Goal: Check status: Check status

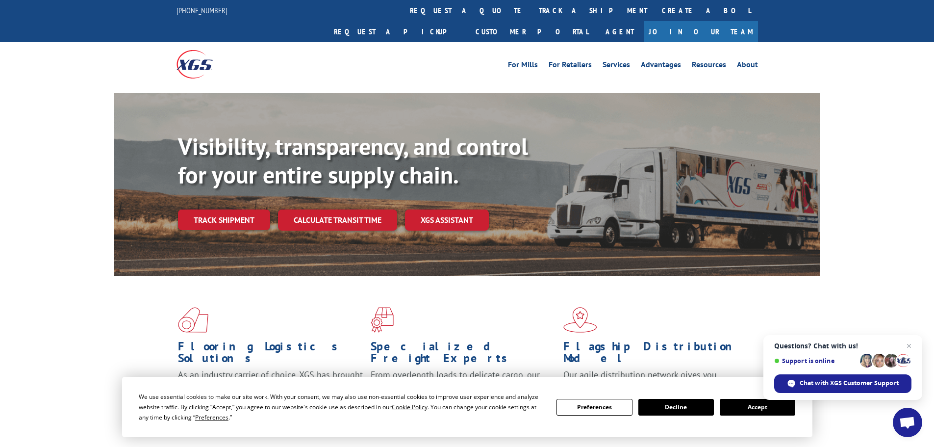
click at [532, 11] on link "track a shipment" at bounding box center [593, 10] width 123 height 21
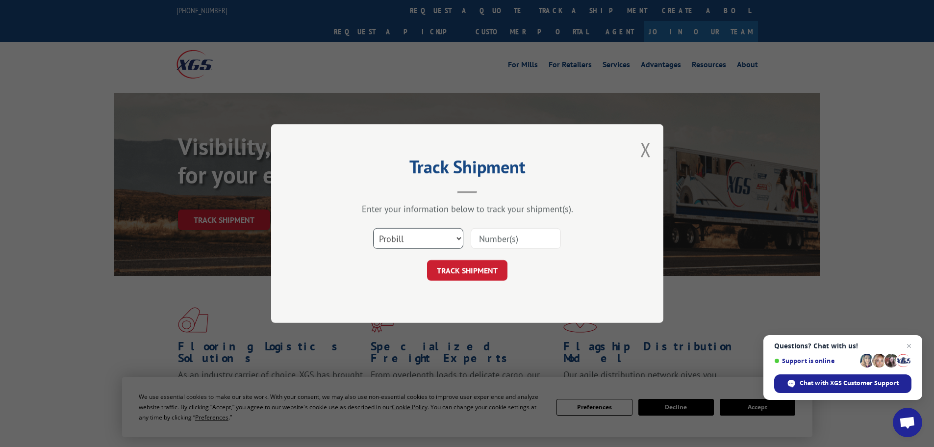
click at [409, 244] on select "Select category... Probill BOL PO" at bounding box center [418, 238] width 90 height 21
click at [373, 228] on select "Select category... Probill BOL PO" at bounding box center [418, 238] width 90 height 21
drag, startPoint x: 411, startPoint y: 239, endPoint x: 409, endPoint y: 248, distance: 8.6
click at [411, 242] on select "Select category... Probill BOL PO" at bounding box center [418, 238] width 90 height 21
select select "po"
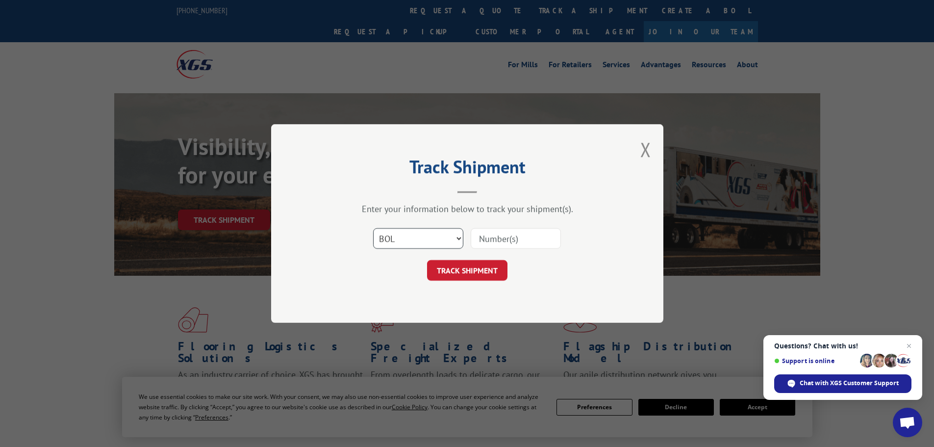
click at [373, 228] on select "Select category... Probill BOL PO" at bounding box center [418, 238] width 90 height 21
drag, startPoint x: 487, startPoint y: 228, endPoint x: 488, endPoint y: 241, distance: 13.8
click at [488, 230] on div at bounding box center [516, 238] width 90 height 23
click at [488, 243] on input at bounding box center [516, 238] width 90 height 21
paste input "44533525"
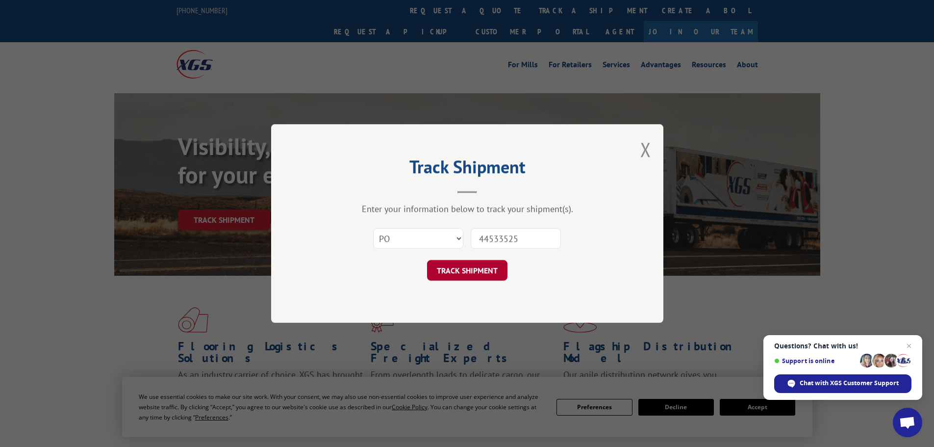
type input "44533525"
click at [463, 276] on button "TRACK SHIPMENT" at bounding box center [467, 270] width 80 height 21
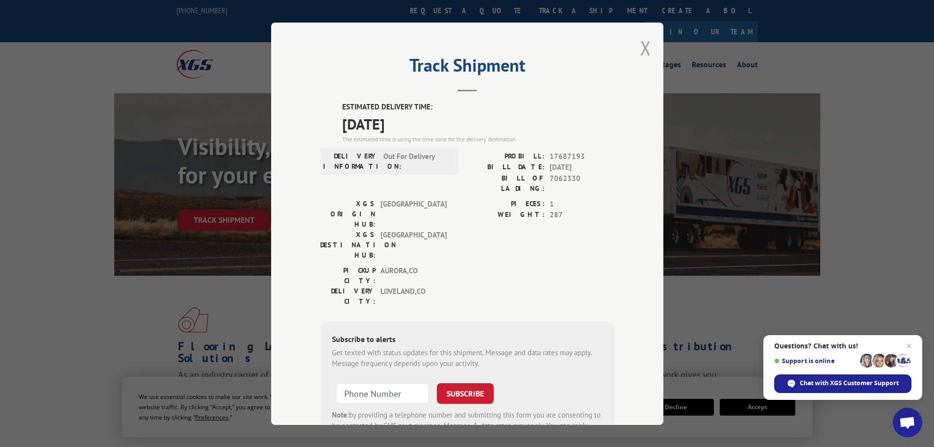
click at [644, 52] on button "Close modal" at bounding box center [646, 48] width 11 height 26
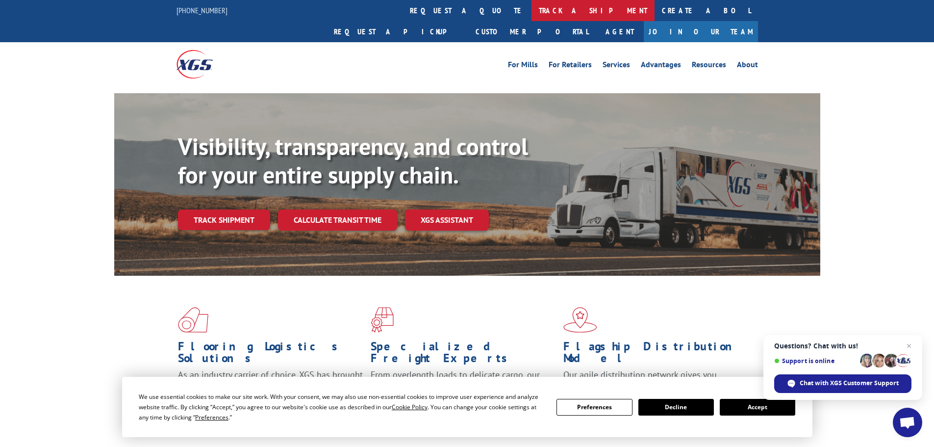
click at [532, 13] on link "track a shipment" at bounding box center [593, 10] width 123 height 21
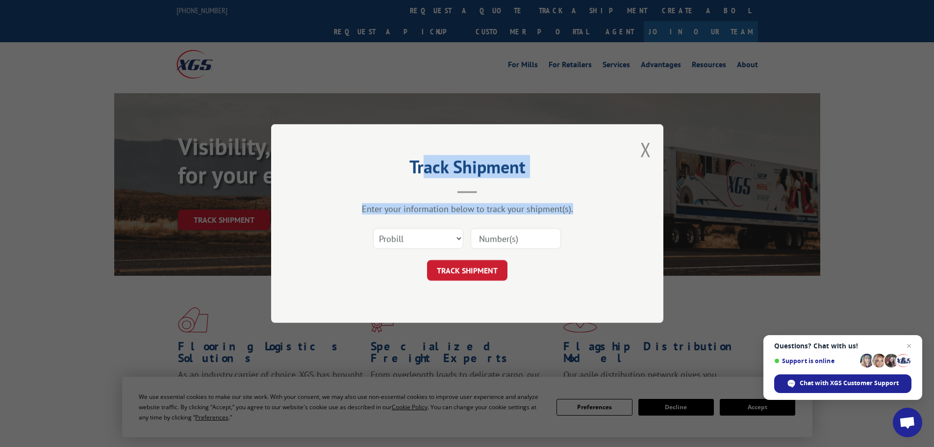
drag, startPoint x: 424, startPoint y: 141, endPoint x: 420, endPoint y: 232, distance: 90.8
click at [420, 232] on div "Track Shipment Enter your information below to track your shipment(s). Select c…" at bounding box center [467, 223] width 392 height 199
click at [410, 241] on select "Select category... Probill BOL PO" at bounding box center [418, 238] width 90 height 21
select select "po"
click at [373, 228] on select "Select category... Probill BOL PO" at bounding box center [418, 238] width 90 height 21
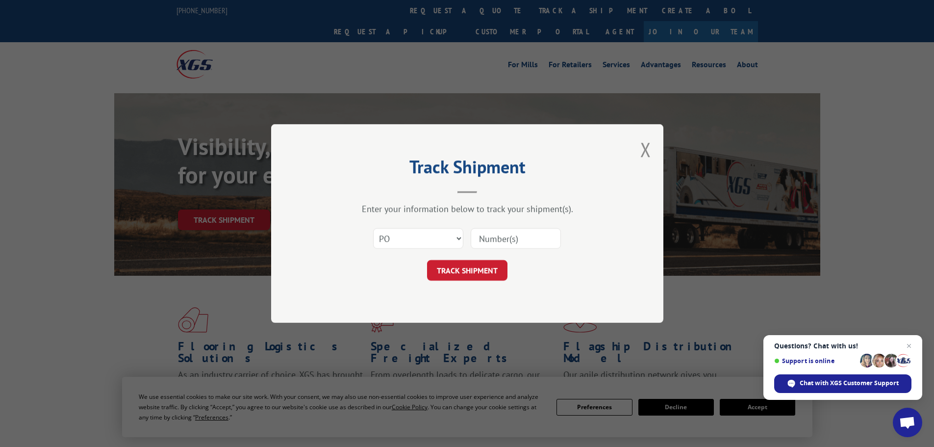
click at [500, 238] on input at bounding box center [516, 238] width 90 height 21
paste input "44533486"
type input "44533486"
click at [483, 276] on button "TRACK SHIPMENT" at bounding box center [467, 270] width 80 height 21
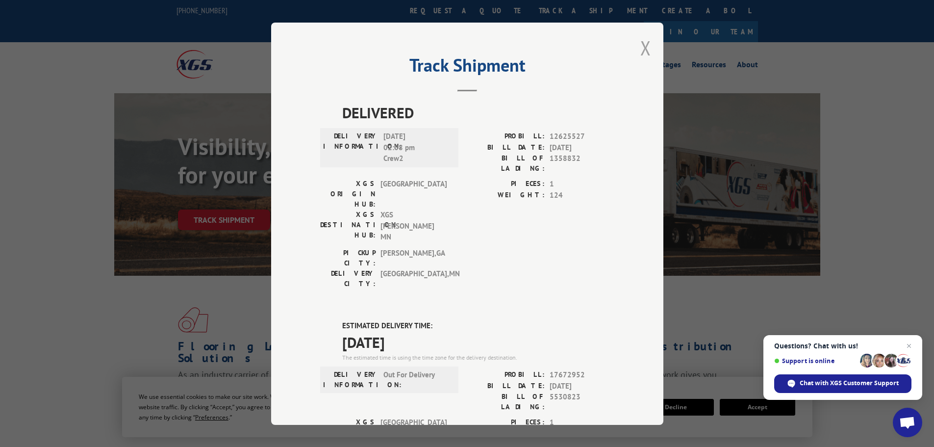
click at [642, 50] on button "Close modal" at bounding box center [646, 48] width 11 height 26
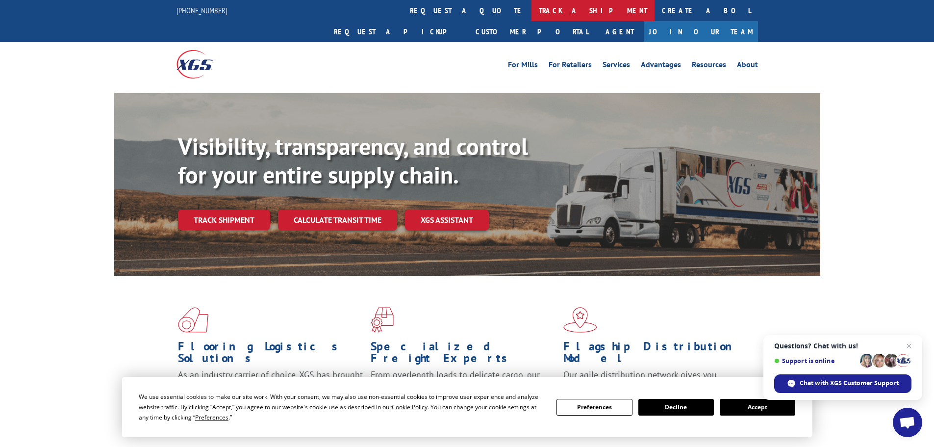
click at [532, 12] on link "track a shipment" at bounding box center [593, 10] width 123 height 21
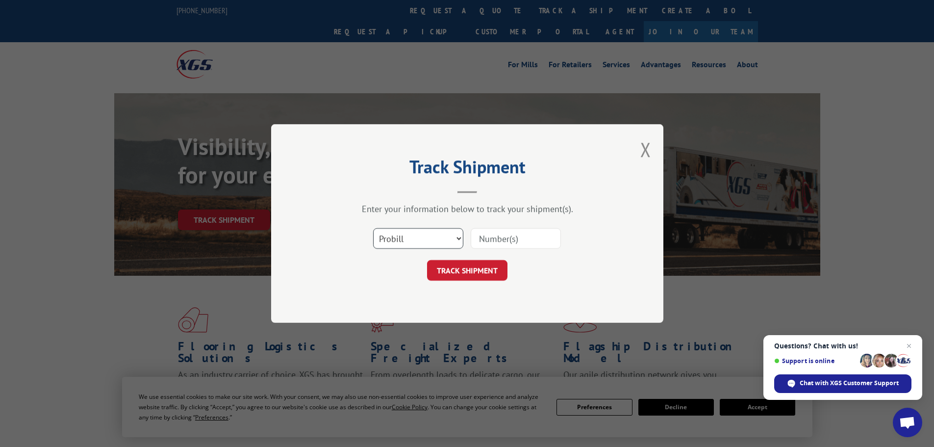
click at [436, 232] on select "Select category... Probill BOL PO" at bounding box center [418, 238] width 90 height 21
select select "po"
click at [373, 228] on select "Select category... Probill BOL PO" at bounding box center [418, 238] width 90 height 21
click at [497, 240] on input at bounding box center [516, 238] width 90 height 21
paste input "44533571"
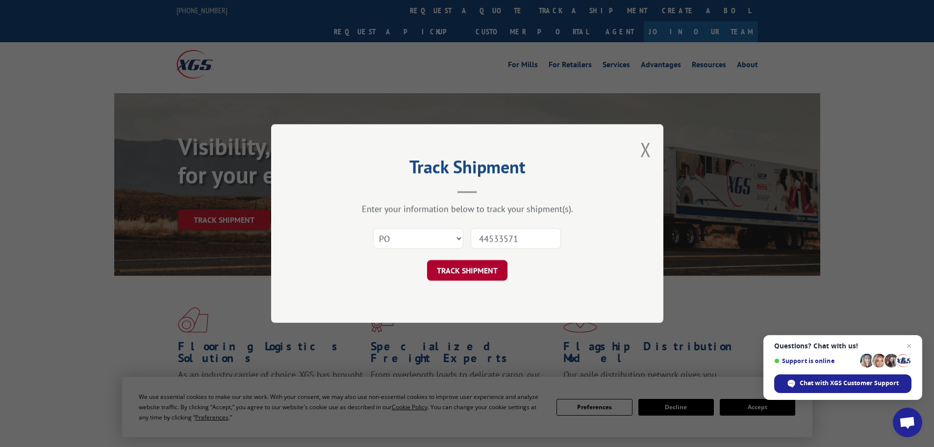
type input "44533571"
click at [488, 272] on button "TRACK SHIPMENT" at bounding box center [467, 270] width 80 height 21
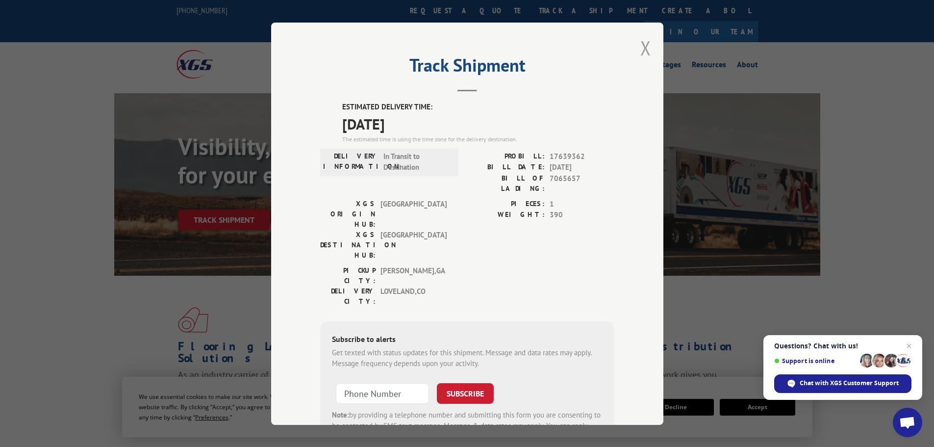
click at [641, 47] on button "Close modal" at bounding box center [646, 48] width 11 height 26
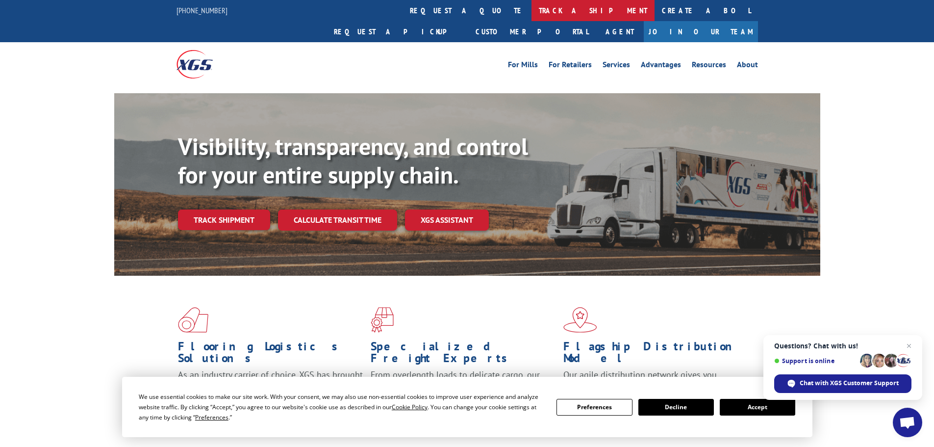
click at [532, 5] on link "track a shipment" at bounding box center [593, 10] width 123 height 21
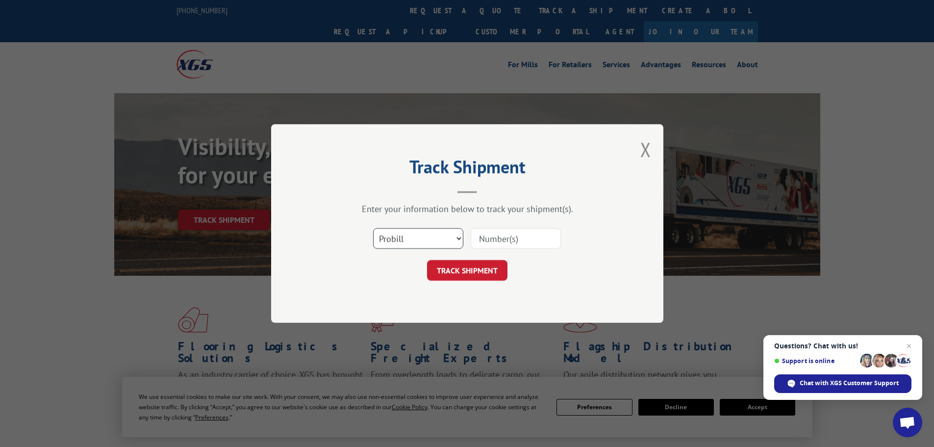
drag, startPoint x: 386, startPoint y: 243, endPoint x: 389, endPoint y: 247, distance: 5.5
click at [386, 243] on select "Select category... Probill BOL PO" at bounding box center [418, 238] width 90 height 21
select select "po"
click at [373, 228] on select "Select category... Probill BOL PO" at bounding box center [418, 238] width 90 height 21
click at [483, 239] on input at bounding box center [516, 238] width 90 height 21
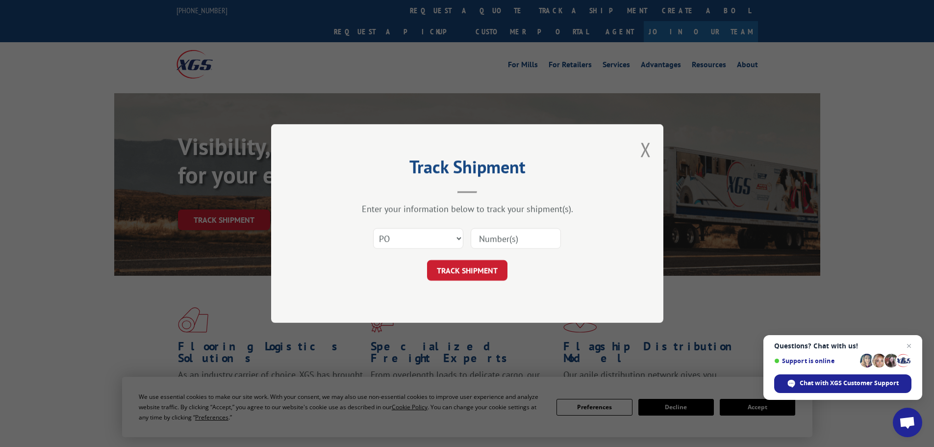
paste input "44533581"
type input "44533581"
click at [488, 272] on button "TRACK SHIPMENT" at bounding box center [467, 270] width 80 height 21
